Goal: Transaction & Acquisition: Purchase product/service

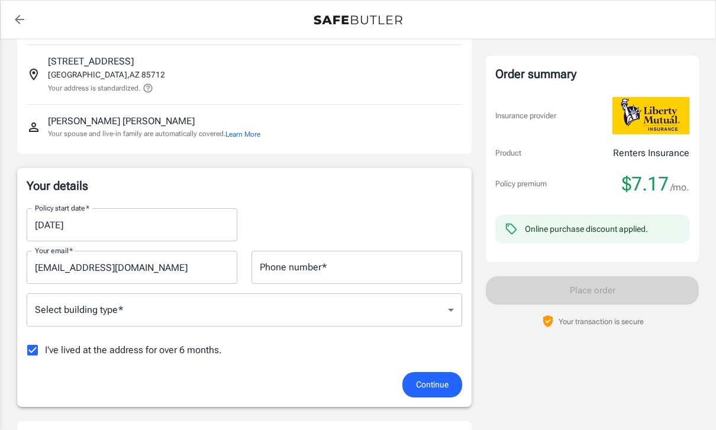
scroll to position [75, 0]
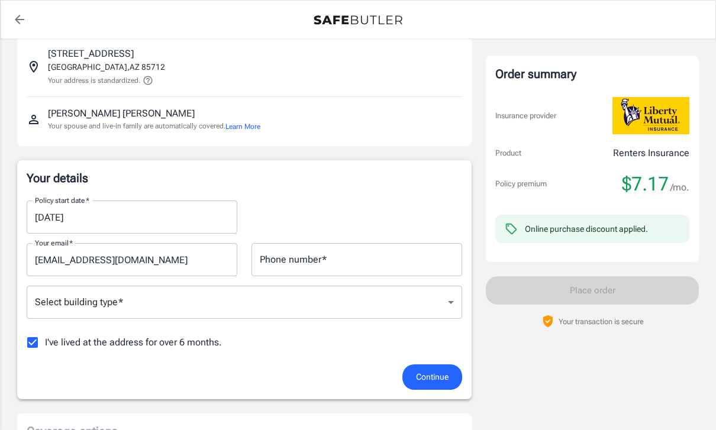
click at [437, 379] on span "Continue" at bounding box center [432, 377] width 33 height 15
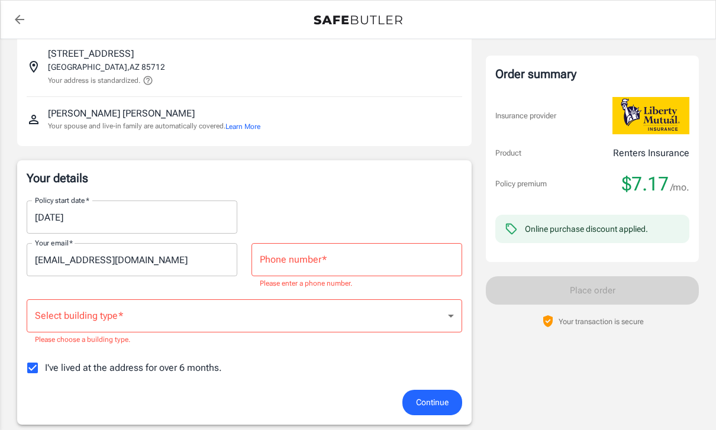
click at [393, 252] on input "Phone number   *" at bounding box center [357, 259] width 211 height 33
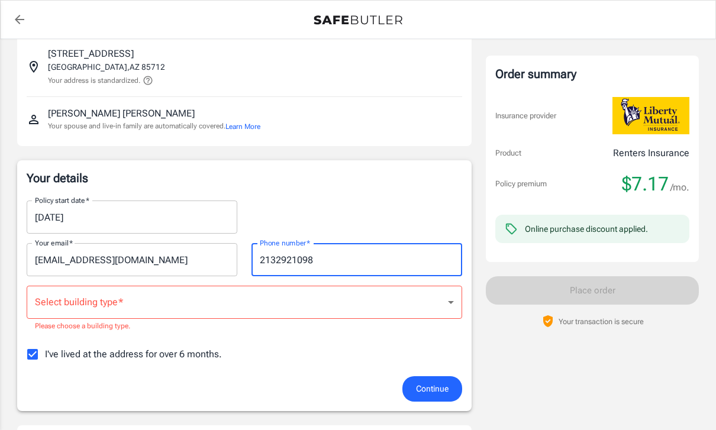
type input "2132921098"
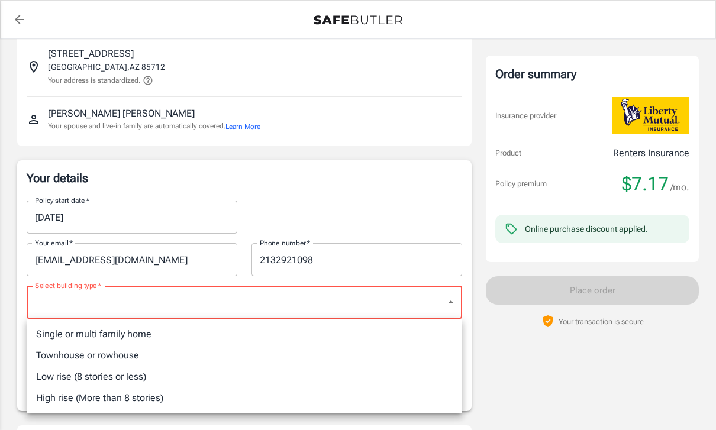
click at [65, 330] on li "Single or multi family home" at bounding box center [245, 334] width 436 height 21
type input "singlefamily"
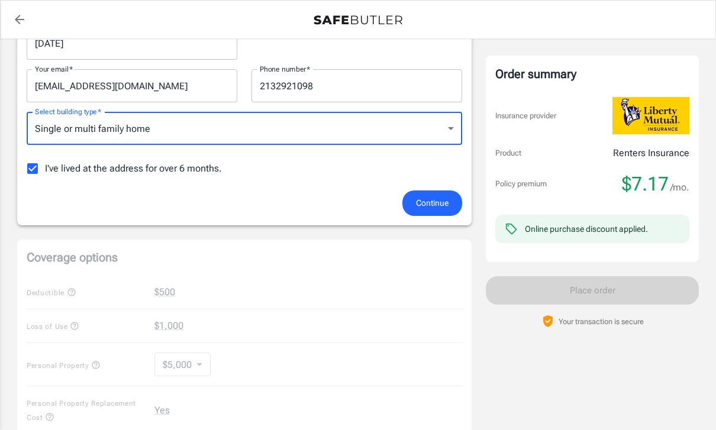
scroll to position [262, 0]
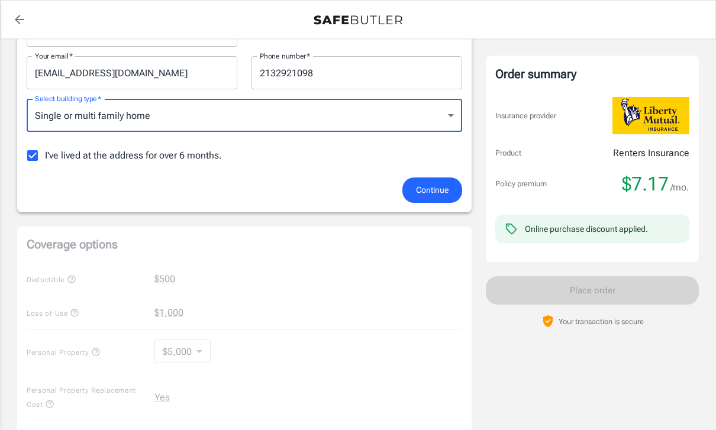
click at [36, 156] on input "I've lived at the address for over 6 months." at bounding box center [32, 155] width 25 height 25
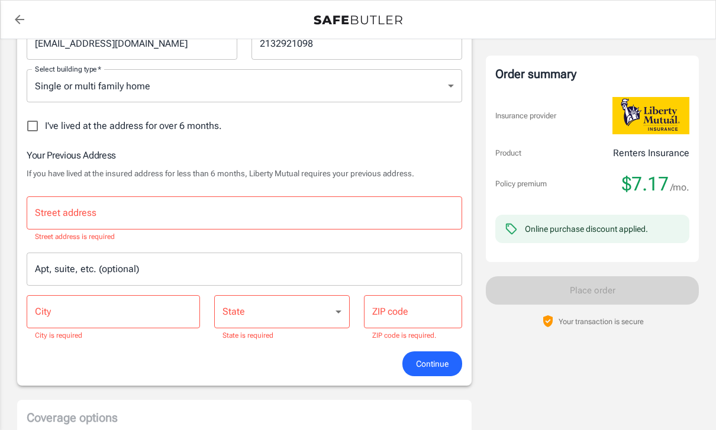
scroll to position [291, 0]
click at [43, 124] on input "I've lived at the address for over 6 months." at bounding box center [32, 126] width 25 height 25
checkbox input "true"
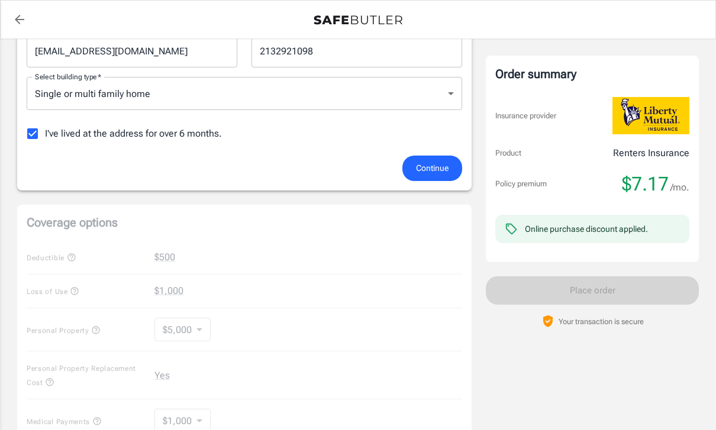
scroll to position [283, 0]
click at [439, 164] on span "Continue" at bounding box center [432, 169] width 33 height 15
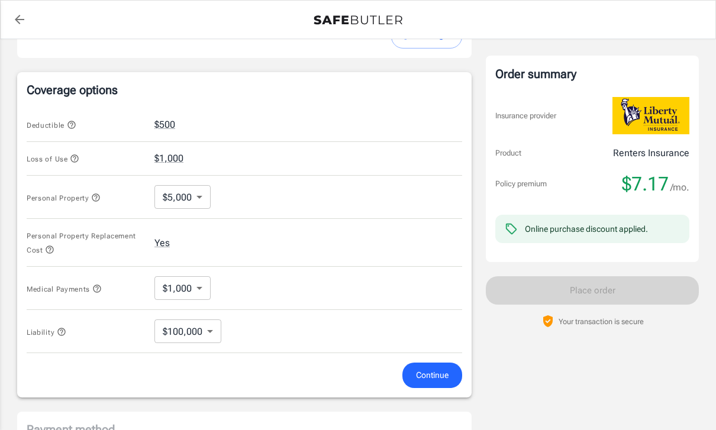
scroll to position [428, 0]
click at [182, 188] on body "Policy premium $ 7.17 /mo Liberty Mutual Renters Insurance [STREET_ADDRESS] You…" at bounding box center [358, 137] width 716 height 1130
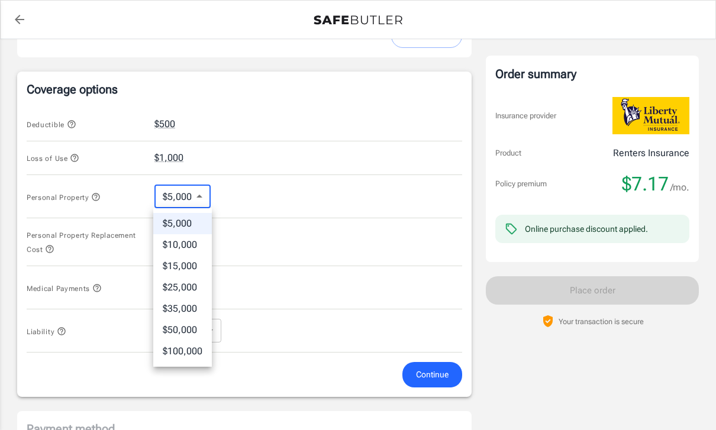
click at [192, 250] on li "$10,000" at bounding box center [182, 244] width 59 height 21
type input "10000"
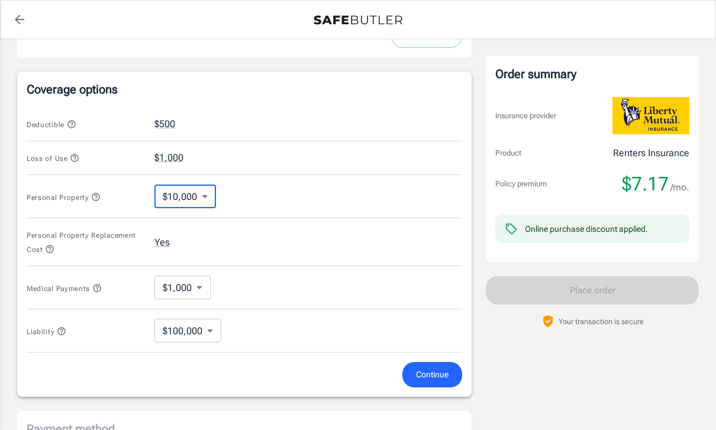
click at [429, 380] on span "Continue" at bounding box center [432, 375] width 33 height 15
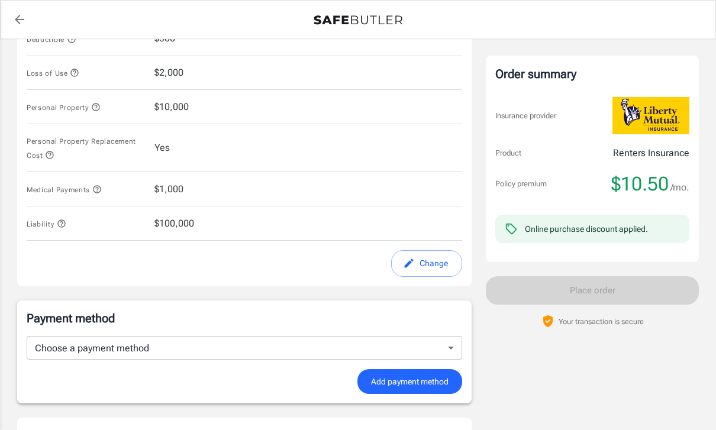
scroll to position [514, 0]
click at [416, 272] on button "Change" at bounding box center [426, 263] width 71 height 27
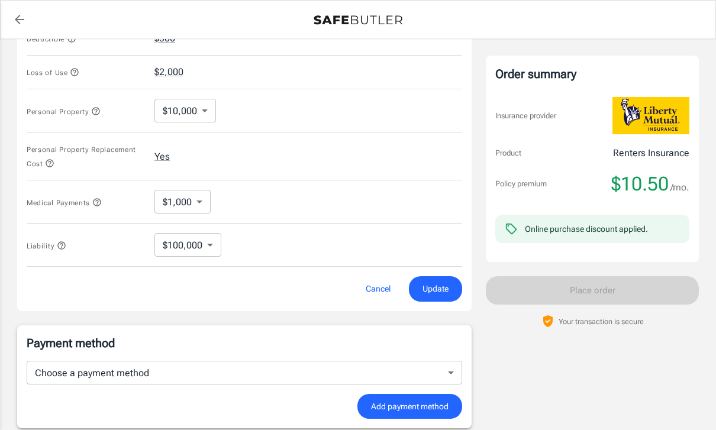
click at [182, 105] on body "Policy premium $ 10.50 /mo Liberty Mutual Renters Insurance [STREET_ADDRESS] Yo…" at bounding box center [358, 51] width 716 height 1130
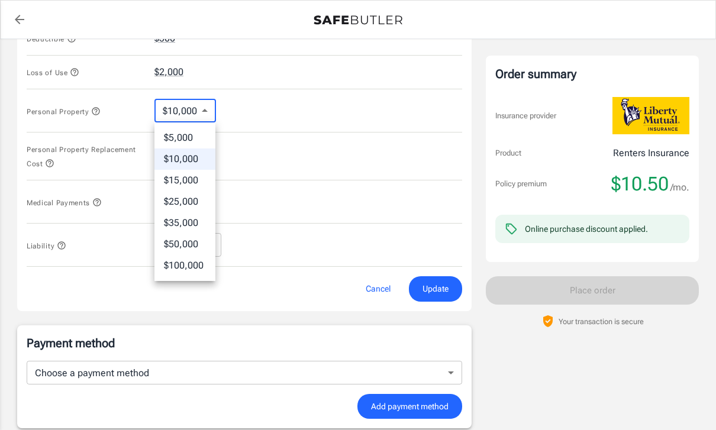
click at [187, 206] on li "$25,000" at bounding box center [185, 201] width 61 height 21
type input "25000"
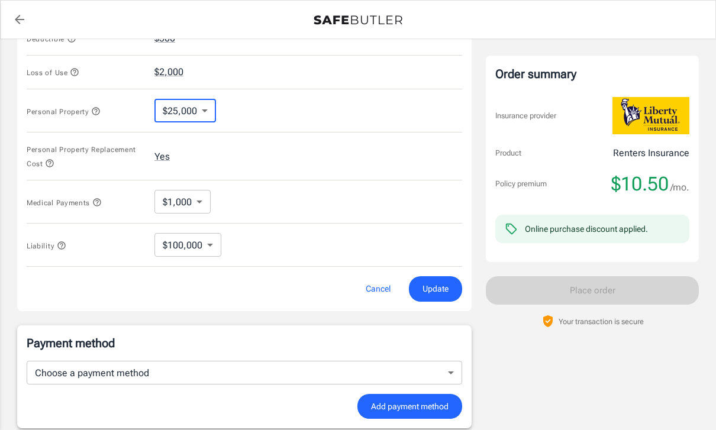
click at [443, 292] on span "Update" at bounding box center [436, 289] width 26 height 15
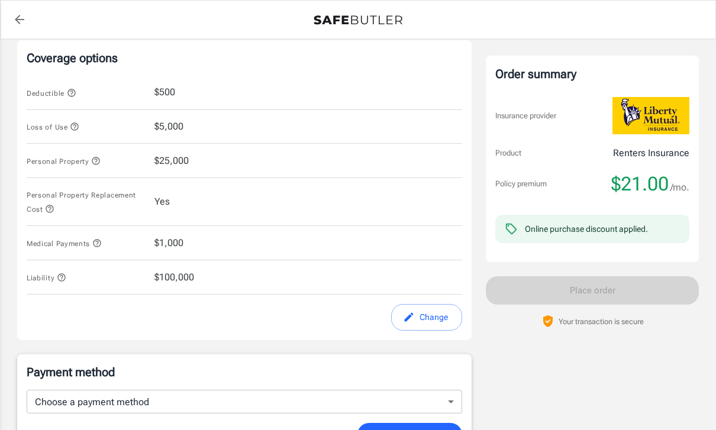
scroll to position [455, 0]
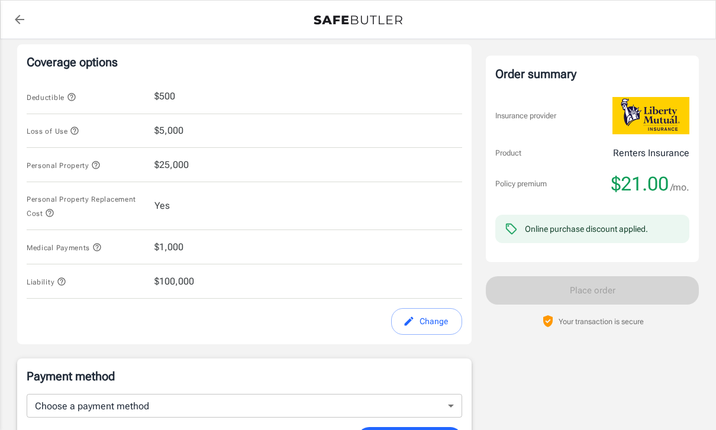
click at [424, 322] on button "Change" at bounding box center [426, 321] width 71 height 27
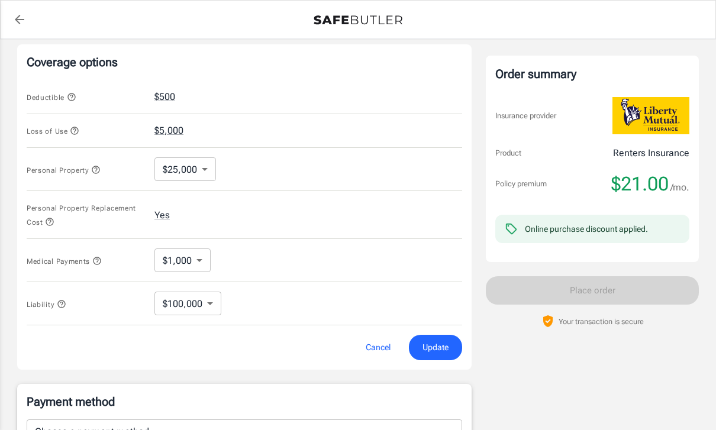
click at [191, 168] on body "Policy premium $ 21.00 /mo Liberty Mutual Renters Insurance [STREET_ADDRESS] Yo…" at bounding box center [358, 110] width 716 height 1130
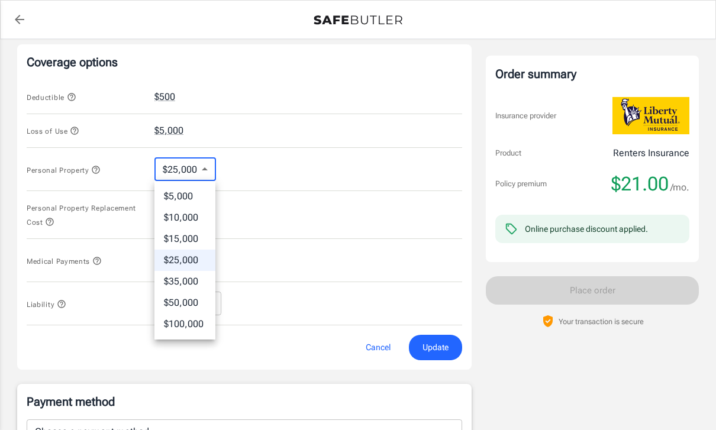
click at [192, 218] on li "$10,000" at bounding box center [185, 217] width 61 height 21
type input "10000"
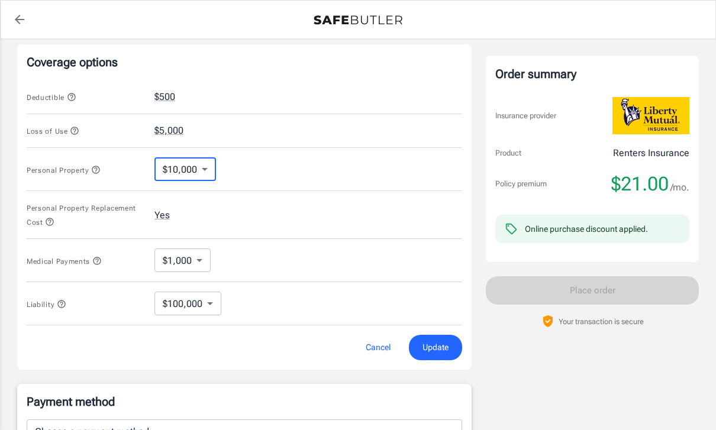
click at [437, 342] on span "Update" at bounding box center [436, 347] width 26 height 15
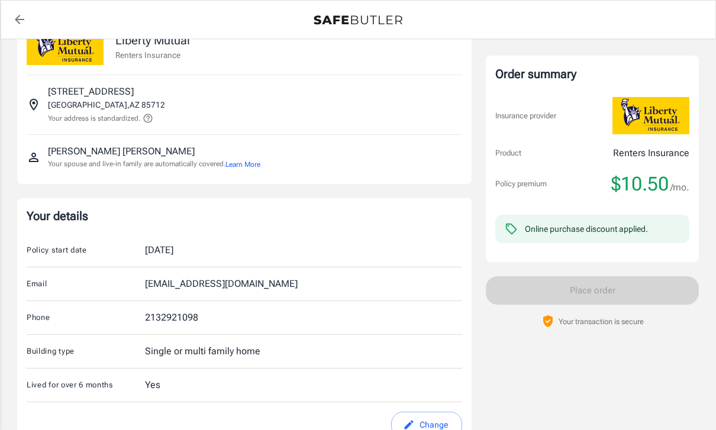
scroll to position [0, 0]
